Goal: Task Accomplishment & Management: Use online tool/utility

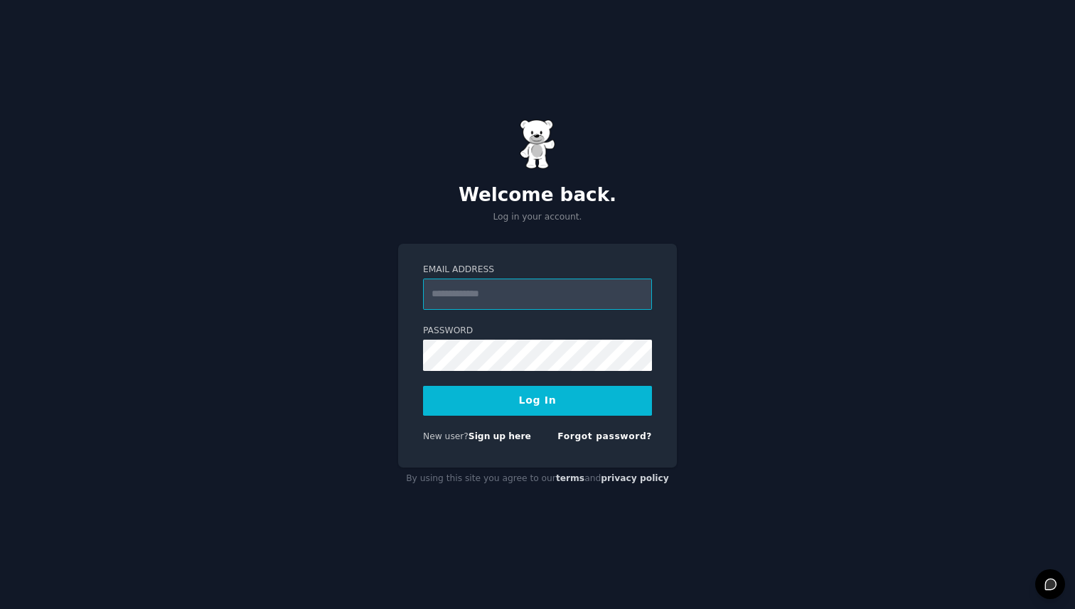
click at [485, 284] on input "Email Address" at bounding box center [537, 294] width 229 height 31
type input "**********"
click at [573, 259] on div "**********" at bounding box center [537, 356] width 279 height 225
click at [412, 498] on div "**********" at bounding box center [537, 304] width 1075 height 609
click at [486, 435] on link "Sign up here" at bounding box center [500, 437] width 63 height 10
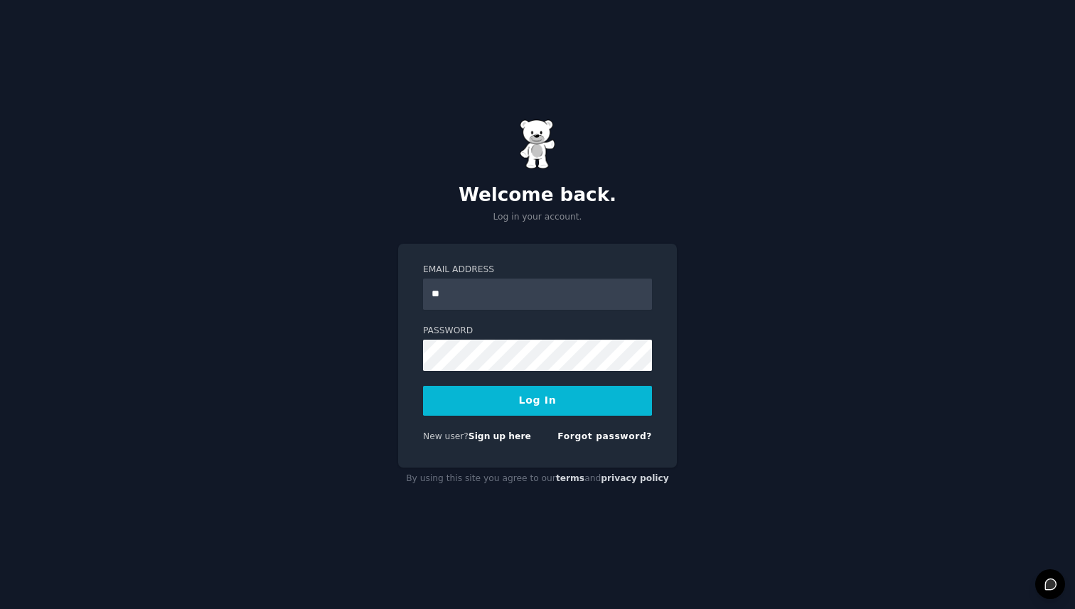
type input "**********"
click at [625, 433] on link "Forgot password?" at bounding box center [604, 437] width 95 height 10
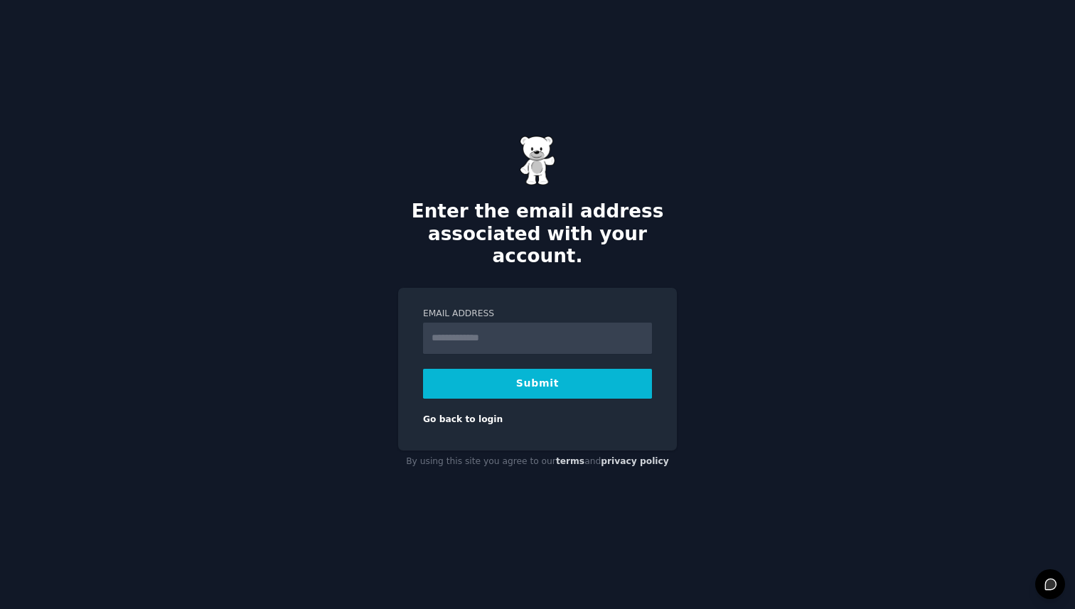
click at [518, 332] on input "Email Address" at bounding box center [537, 338] width 229 height 31
type input "**********"
click at [519, 369] on button "Submit" at bounding box center [537, 384] width 229 height 30
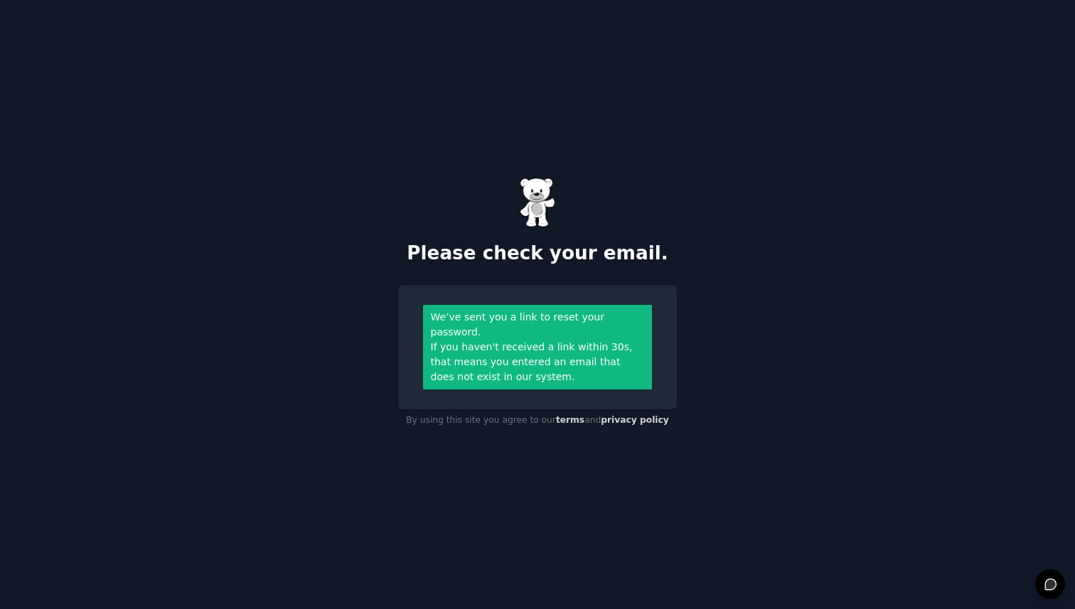
click at [721, 137] on div "Please check your email. We’ve sent you a link to reset your password. If you h…" at bounding box center [537, 304] width 1075 height 609
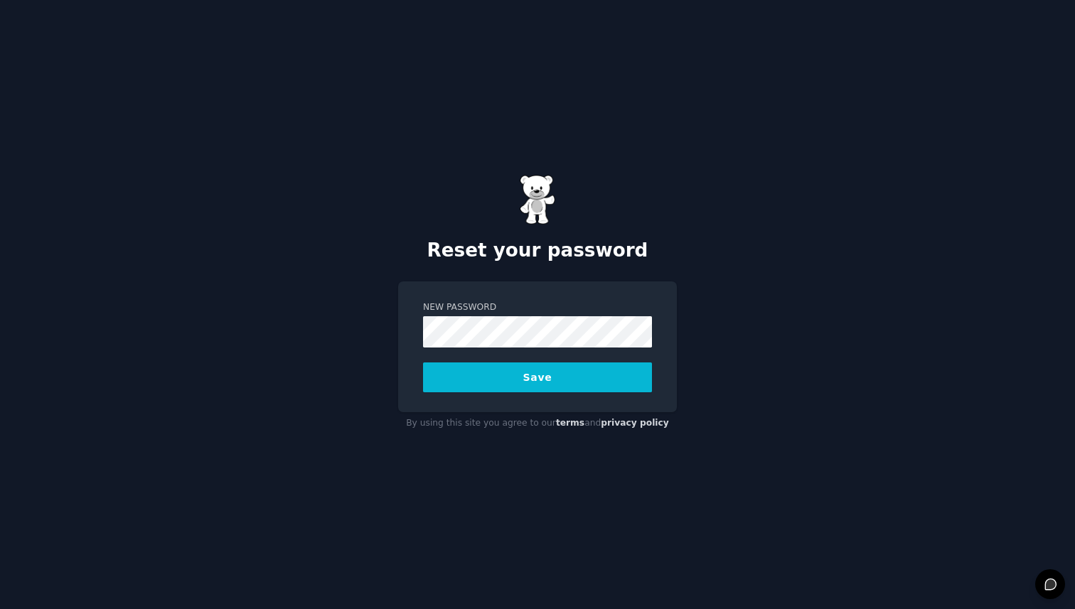
click at [543, 378] on button "Save" at bounding box center [537, 378] width 229 height 30
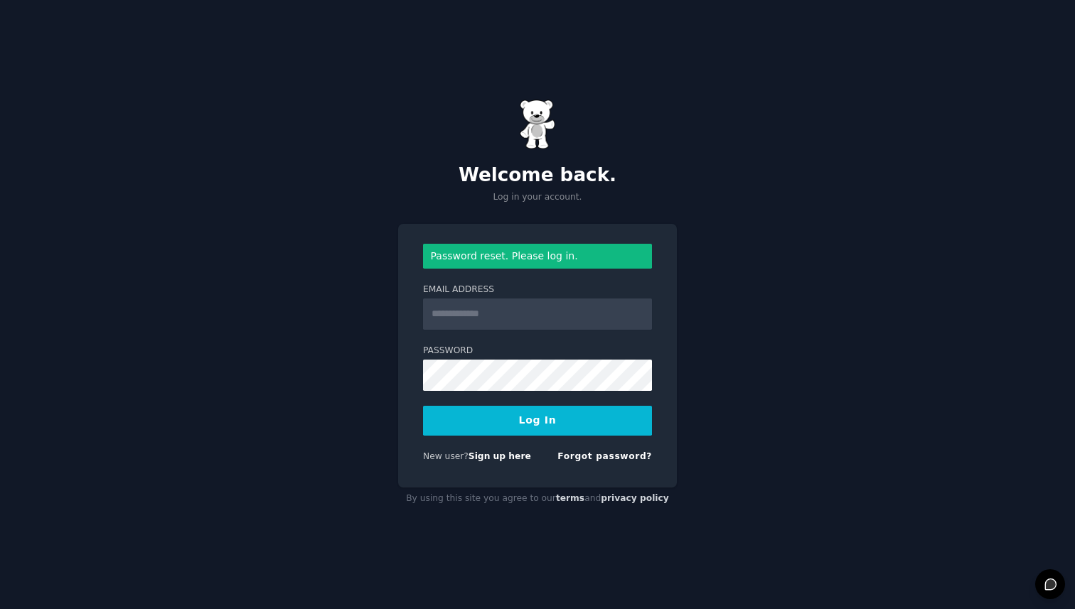
click at [513, 320] on input "Email Address" at bounding box center [537, 314] width 229 height 31
type input "**********"
click at [521, 422] on button "Log In" at bounding box center [537, 421] width 229 height 30
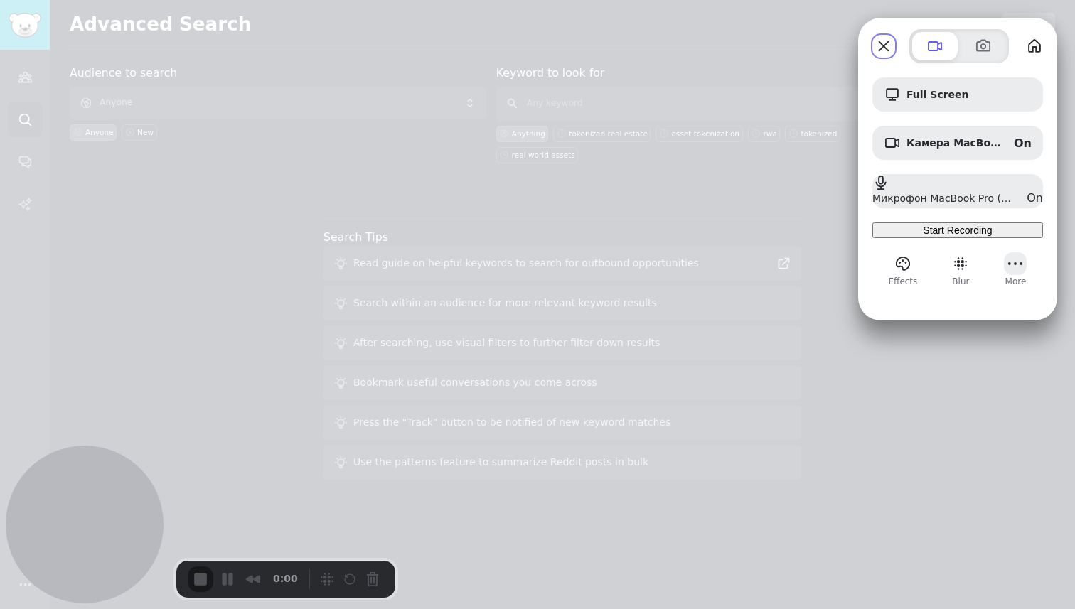
click at [1010, 275] on button "More" at bounding box center [1015, 263] width 23 height 23
click at [966, 196] on span "Микрофон MacBook Pro (Built-in)" at bounding box center [943, 198] width 143 height 11
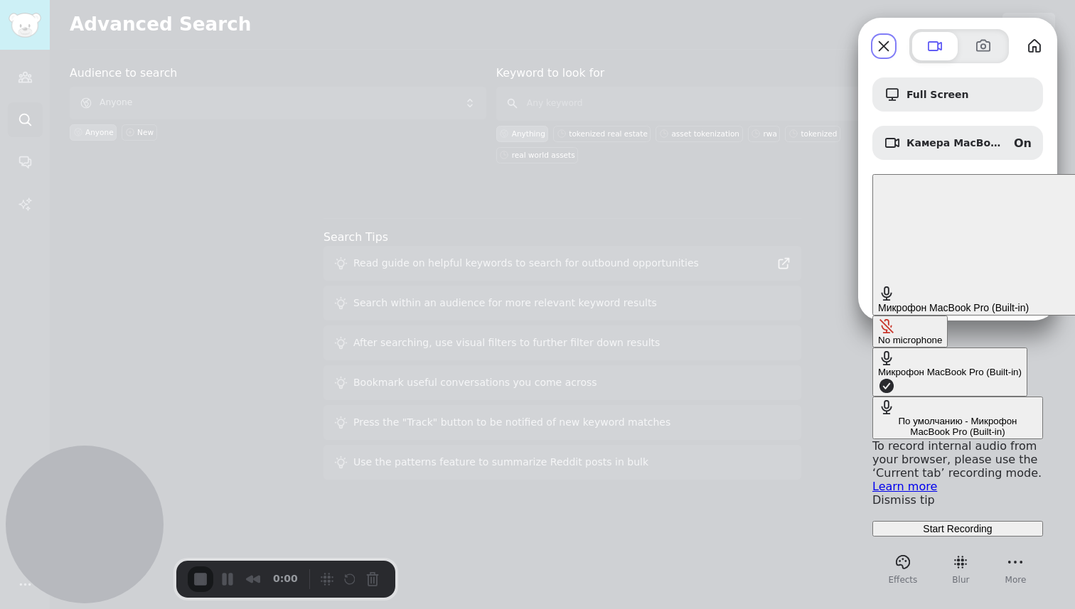
click at [966, 302] on span "Микрофон MacBook Pro (Built-in)" at bounding box center [953, 307] width 151 height 11
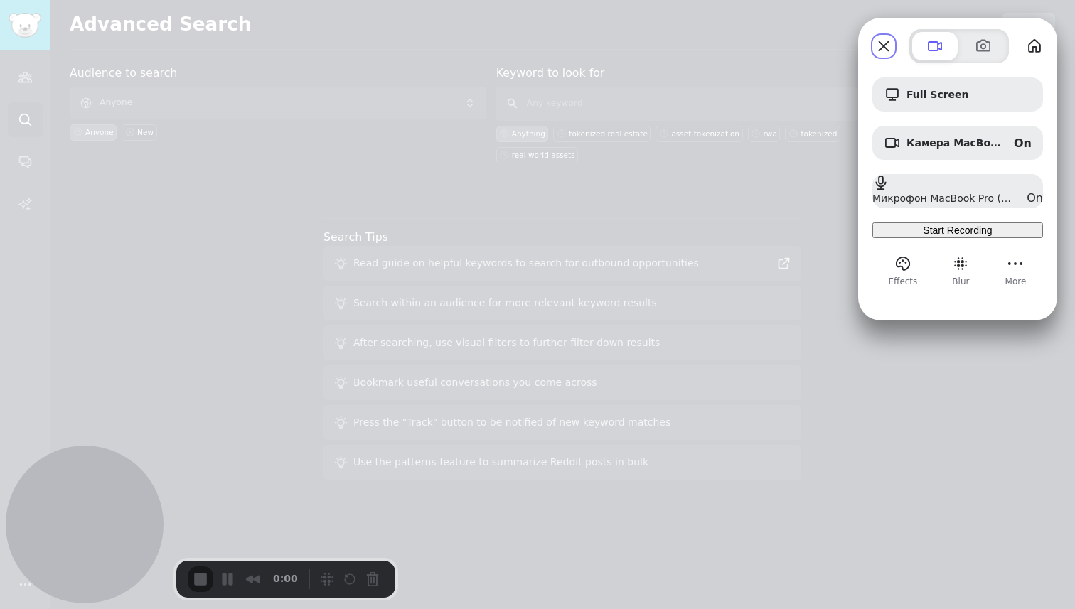
click at [968, 236] on span "Start Recording" at bounding box center [957, 230] width 69 height 11
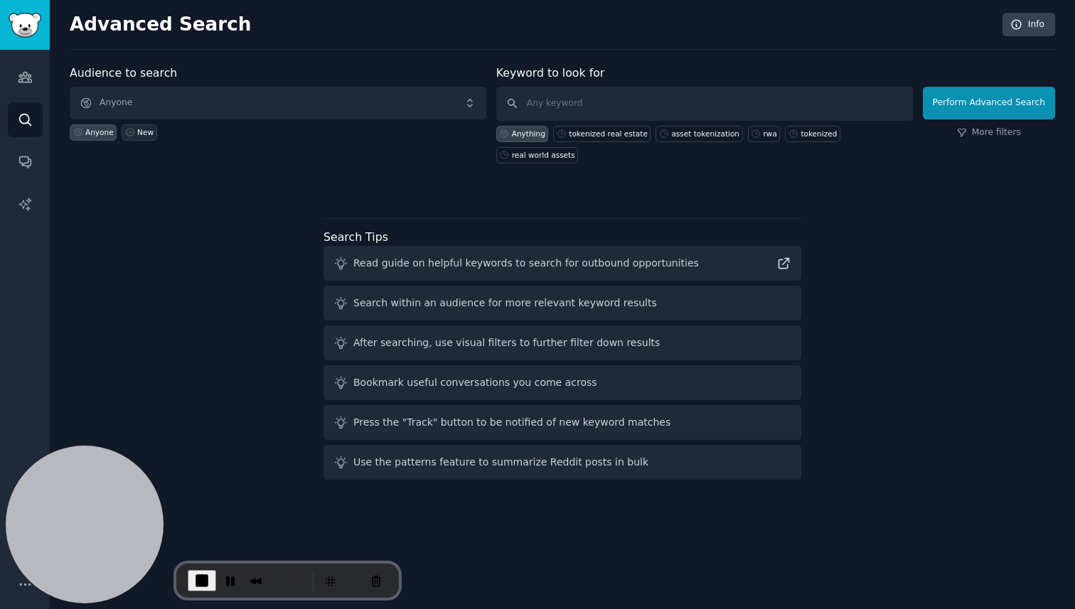
click at [146, 138] on link "New" at bounding box center [139, 132] width 35 height 16
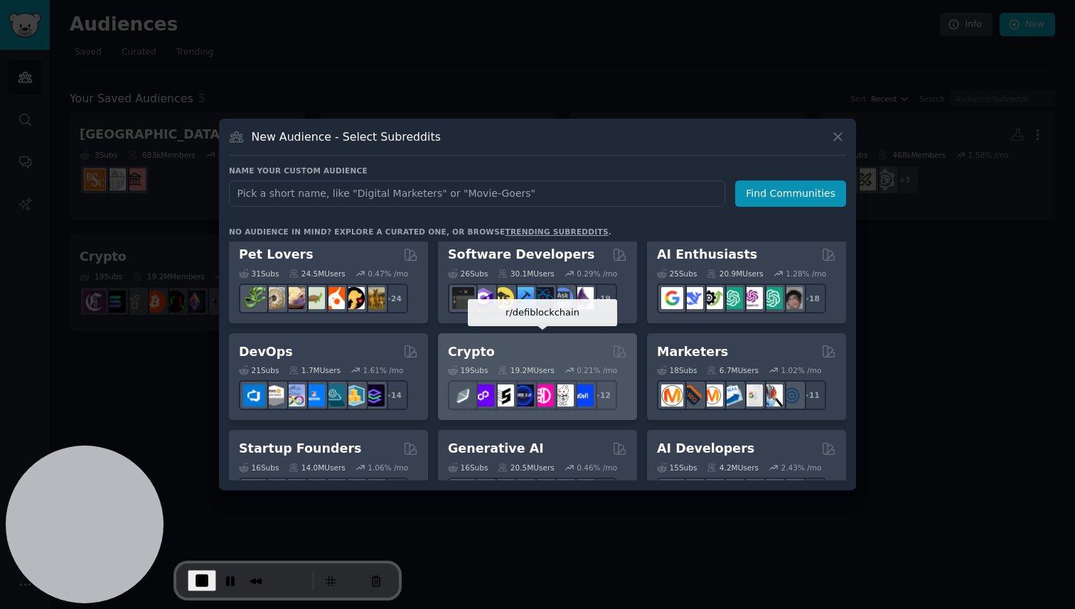
scroll to position [5, 0]
click at [538, 354] on div "Crypto" at bounding box center [537, 353] width 179 height 18
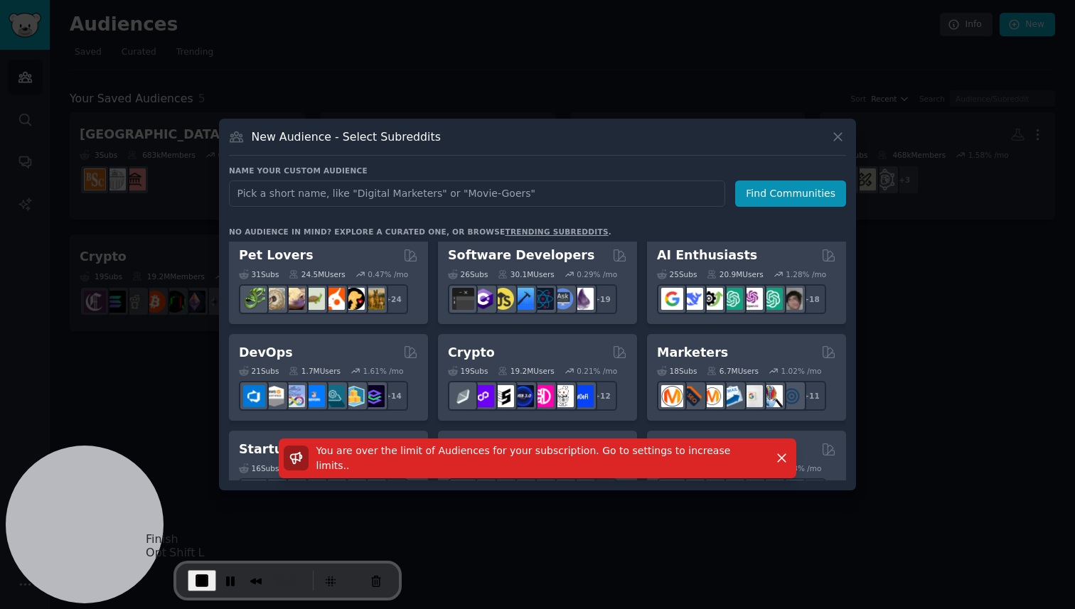
click at [194, 582] on span "End Recording" at bounding box center [201, 580] width 17 height 17
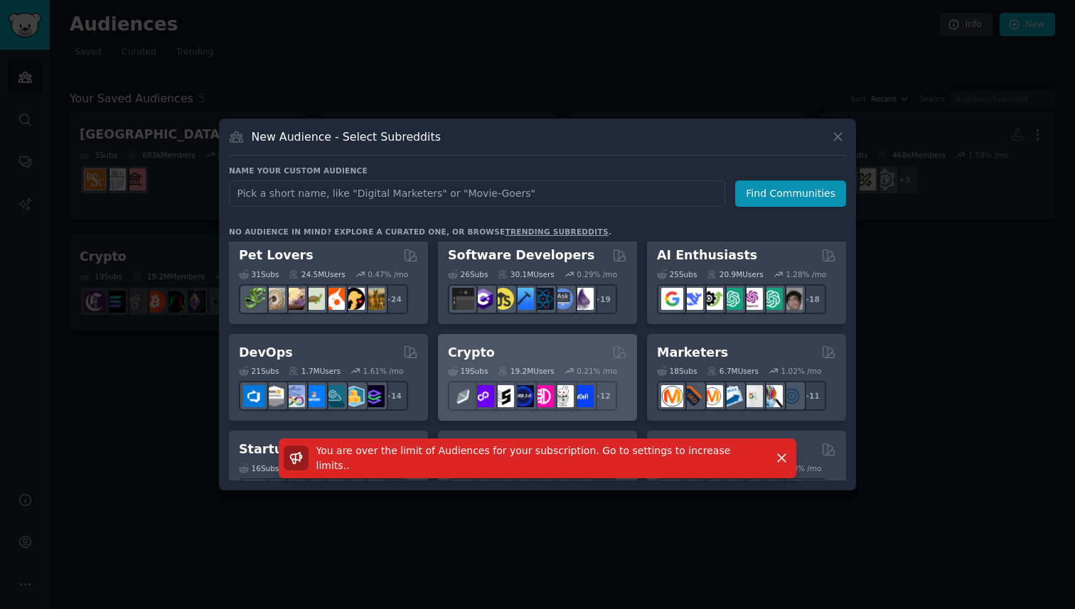
click at [517, 355] on div "Crypto" at bounding box center [537, 353] width 179 height 18
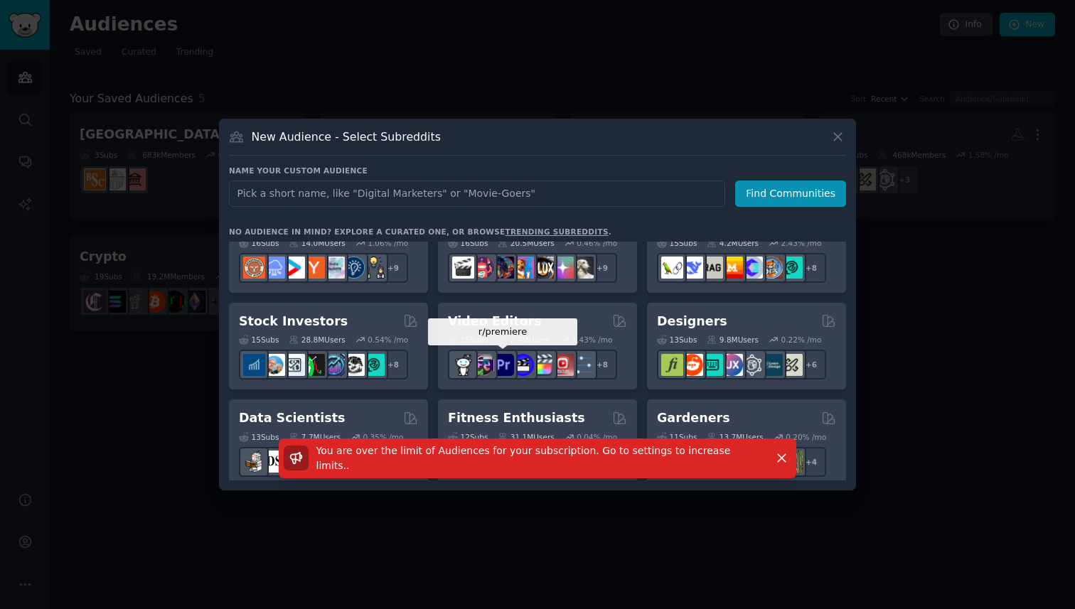
scroll to position [0, 0]
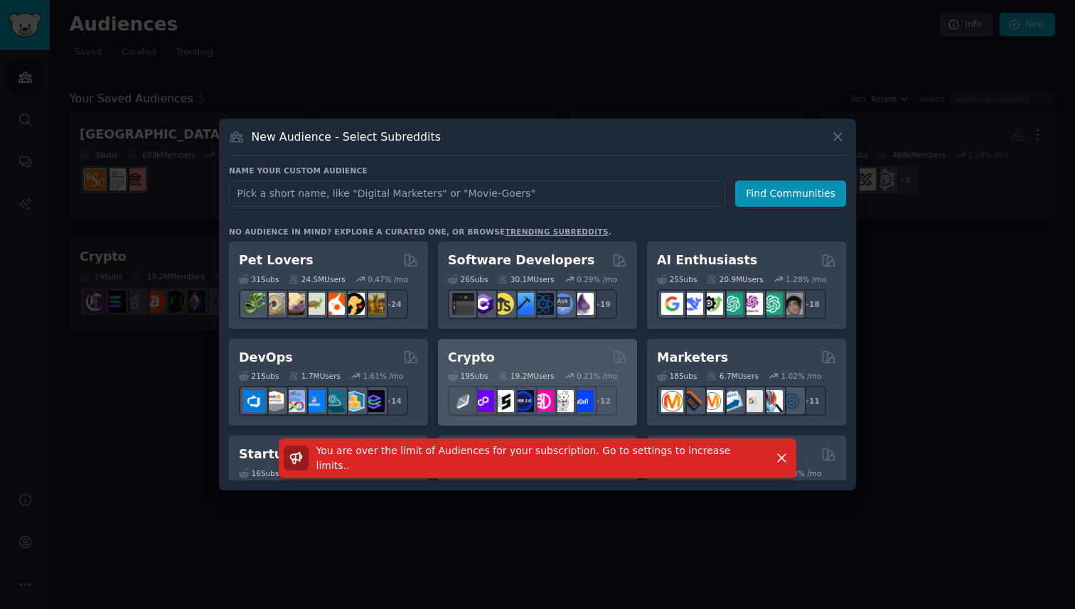
click at [501, 356] on div "Crypto" at bounding box center [537, 358] width 179 height 18
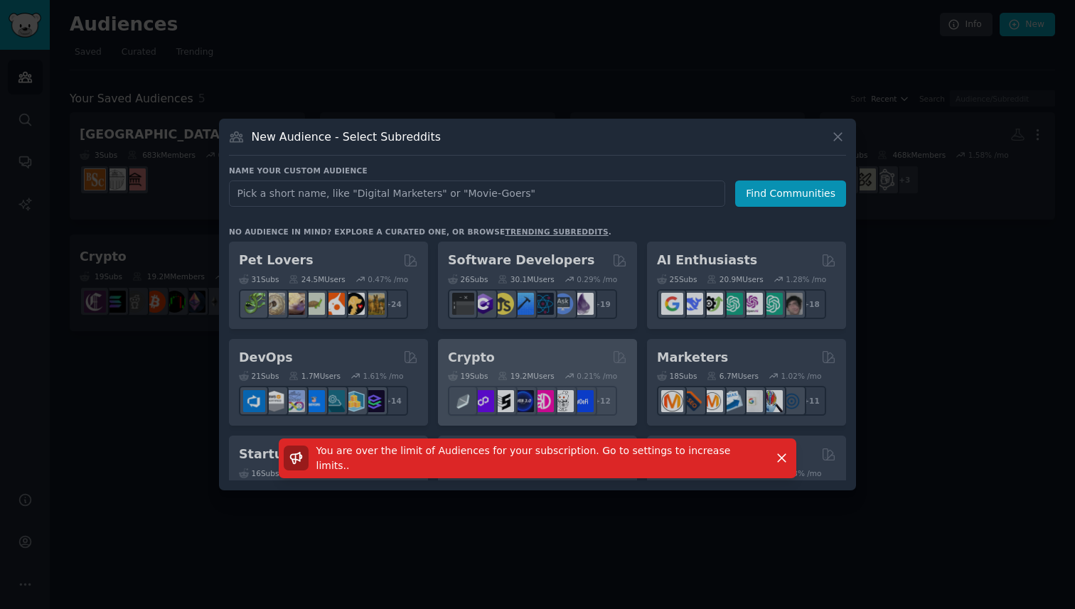
click at [501, 356] on div "Pet Lovers 31 Sub s 24.5M Users 0.47 % /mo + 24 Software Developers Curated by …" at bounding box center [537, 361] width 617 height 239
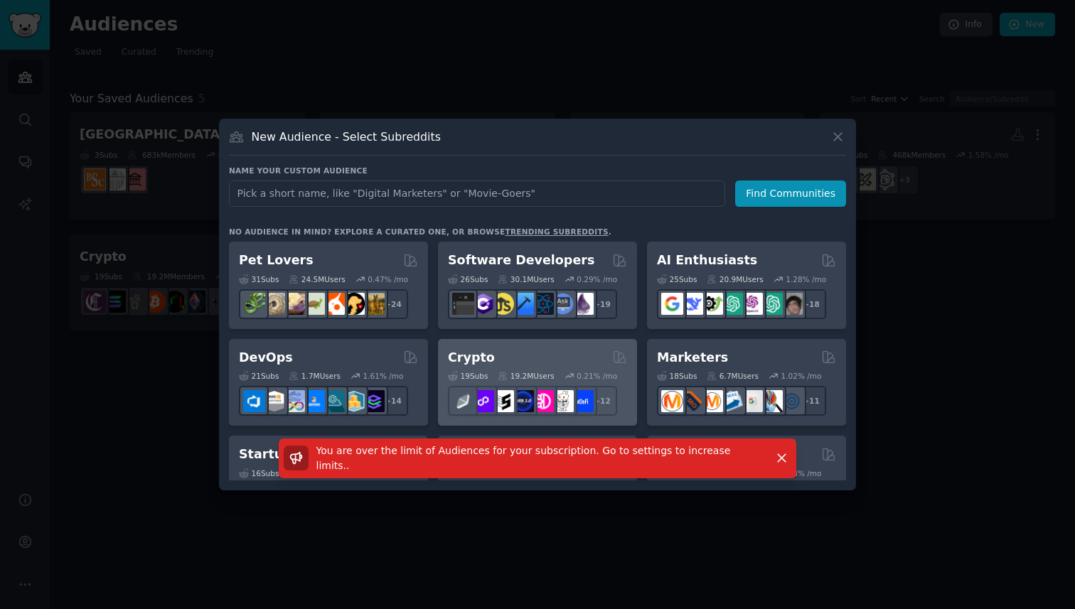
click at [501, 356] on div "Crypto" at bounding box center [537, 358] width 179 height 18
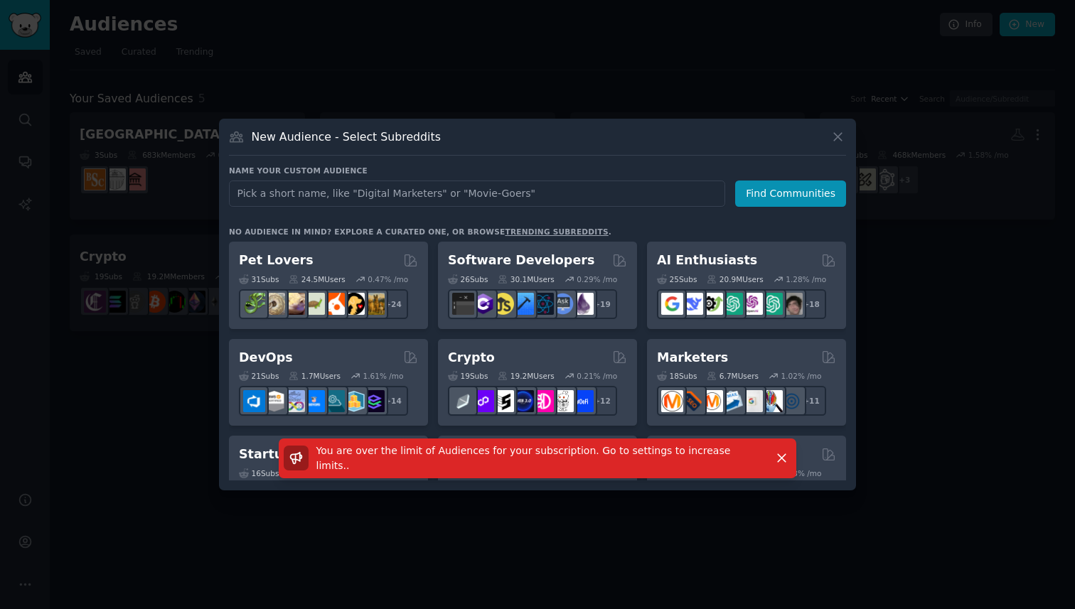
click at [697, 466] on span "You are over the limit of Audiences for your subscription. Go to settings to in…" at bounding box center [523, 458] width 415 height 26
click at [840, 141] on icon at bounding box center [837, 136] width 15 height 15
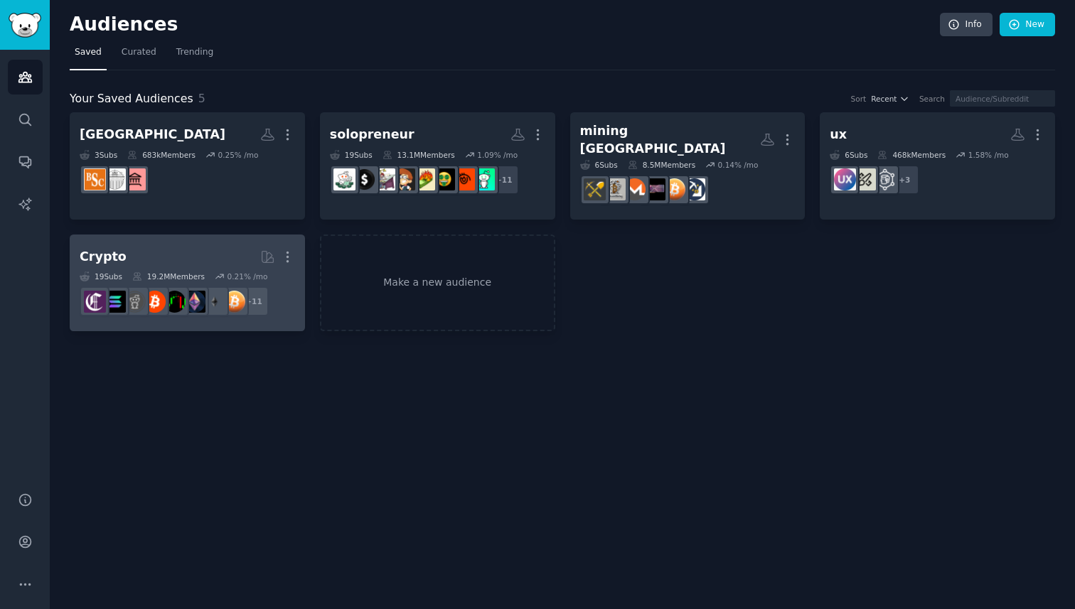
click at [178, 251] on h2 "Crypto More" at bounding box center [187, 257] width 215 height 25
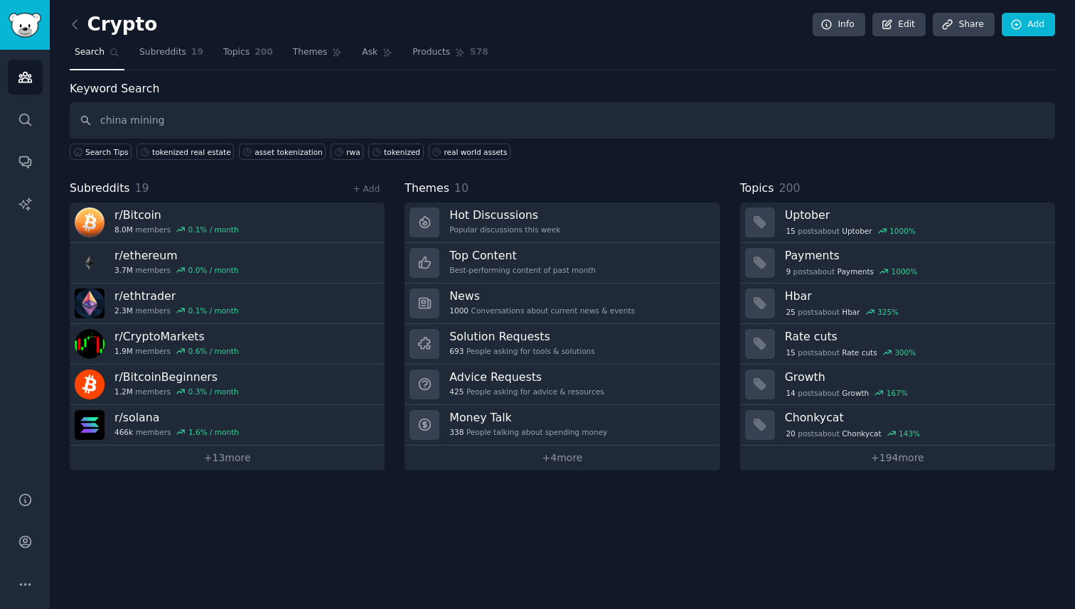
type input "china mining"
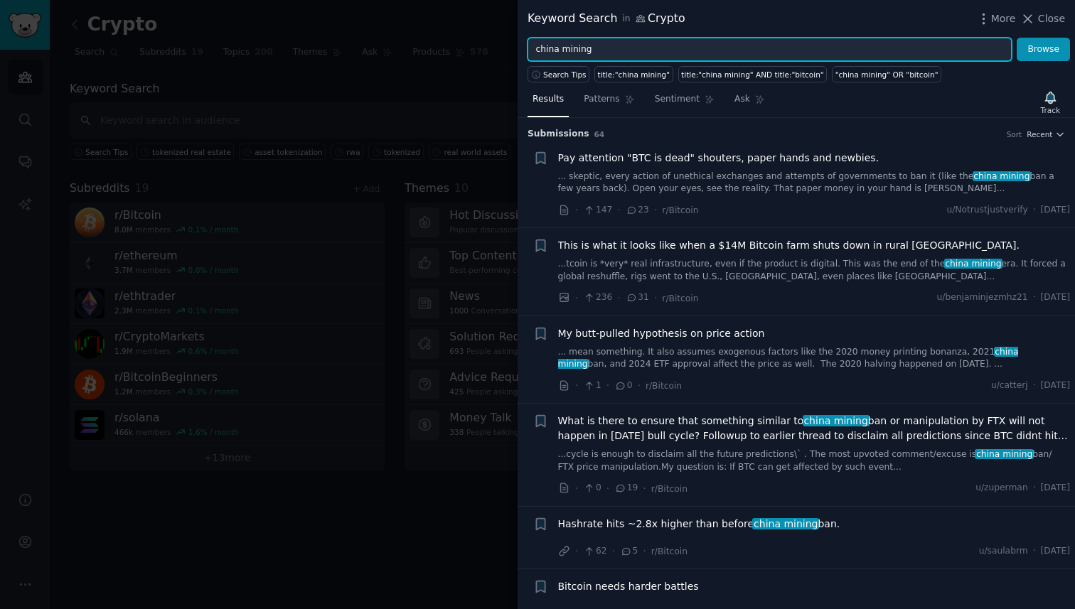
click at [597, 51] on input "china mining" at bounding box center [770, 50] width 484 height 24
type input "china mining in [DATE]"
click at [1017, 38] on button "Browse" at bounding box center [1043, 50] width 53 height 24
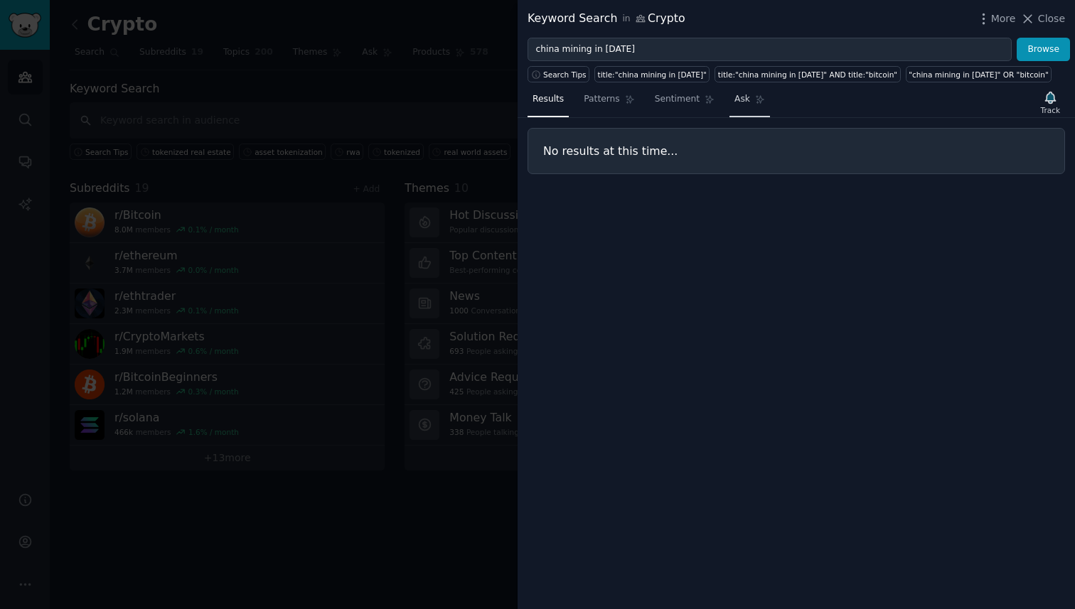
click at [735, 105] on span "Ask" at bounding box center [742, 99] width 16 height 13
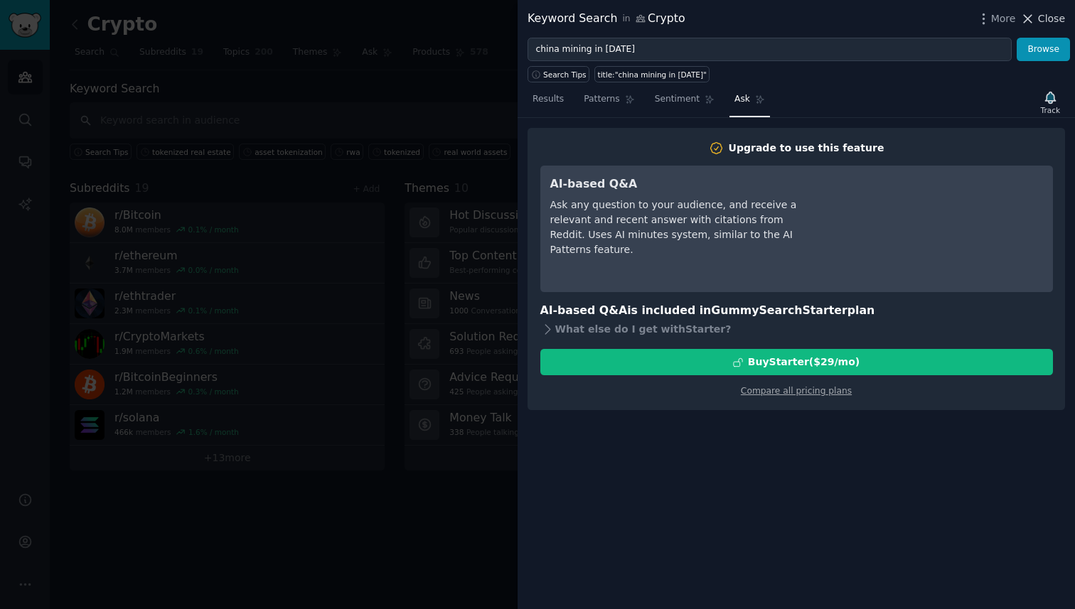
click at [1046, 17] on span "Close" at bounding box center [1051, 18] width 27 height 15
